Goal: Transaction & Acquisition: Purchase product/service

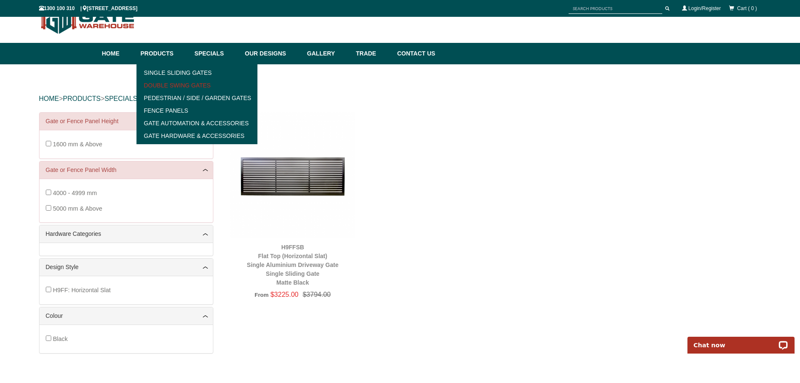
click at [194, 81] on link "Double Swing Gates" at bounding box center [197, 85] width 116 height 13
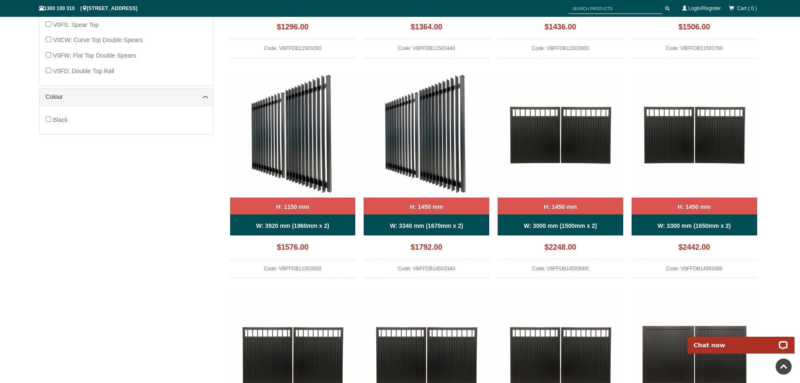
scroll to position [609, 0]
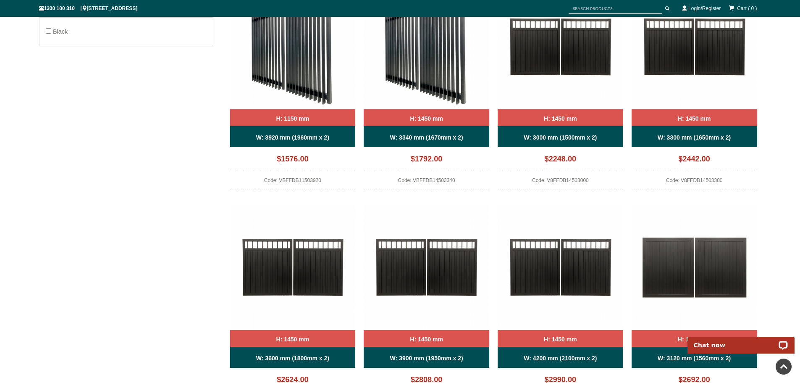
click at [337, 138] on div "W: 3920 mm (1960mm x 2)" at bounding box center [293, 136] width 126 height 21
